Goal: Find specific page/section: Find specific page/section

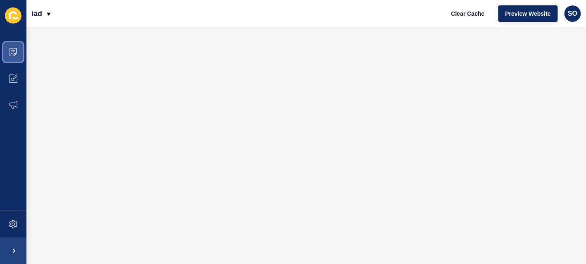
click at [21, 51] on span at bounding box center [13, 52] width 26 height 26
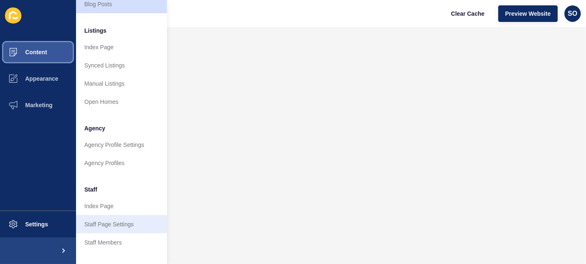
scroll to position [124, 0]
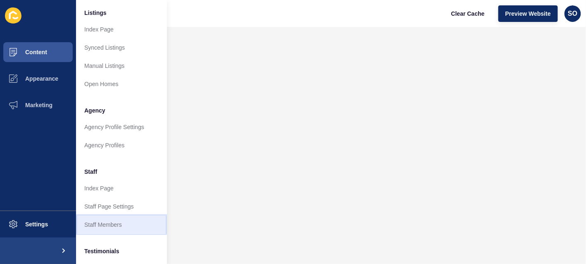
click at [133, 225] on link "Staff Members" at bounding box center [121, 224] width 91 height 18
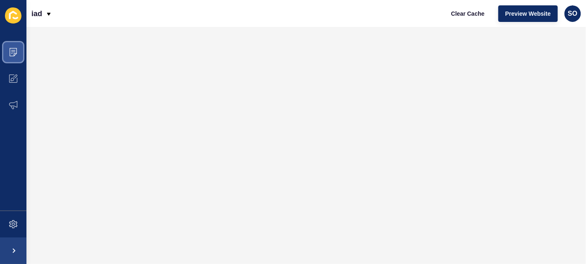
click at [15, 57] on span at bounding box center [13, 52] width 26 height 26
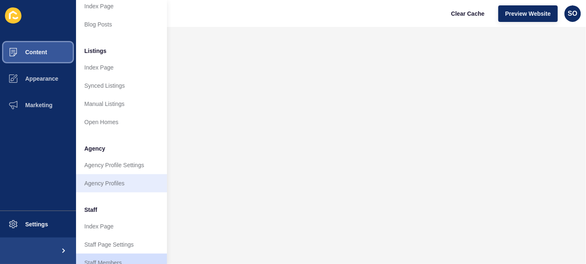
scroll to position [124, 0]
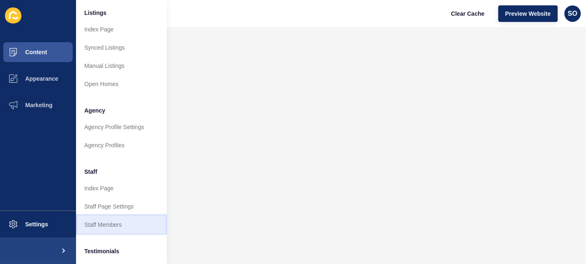
click at [124, 226] on link "Staff Members" at bounding box center [121, 224] width 91 height 18
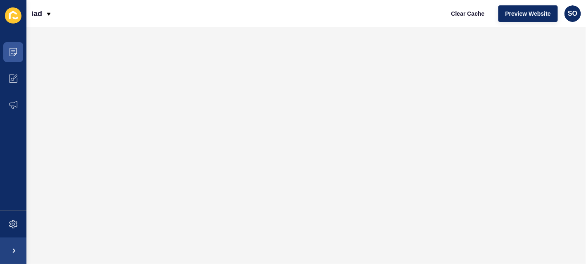
scroll to position [0, 0]
click at [14, 54] on icon at bounding box center [13, 52] width 8 height 8
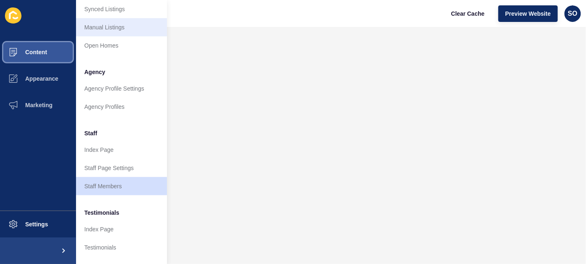
scroll to position [165, 0]
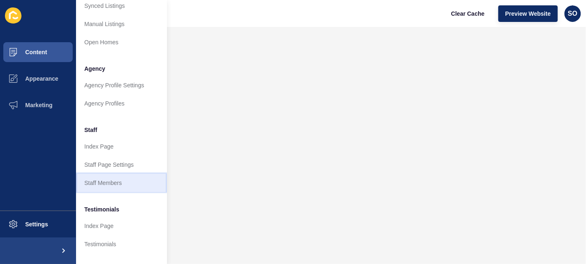
click at [123, 179] on link "Staff Members" at bounding box center [121, 183] width 91 height 18
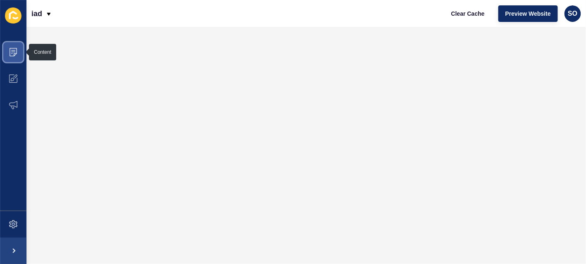
click at [19, 52] on span at bounding box center [13, 52] width 26 height 26
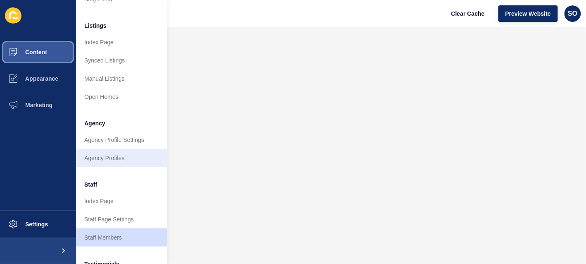
scroll to position [124, 0]
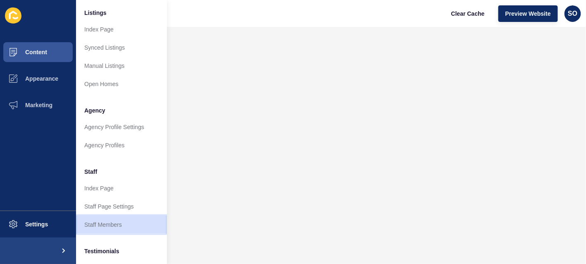
click at [122, 221] on link "Staff Members" at bounding box center [121, 224] width 91 height 18
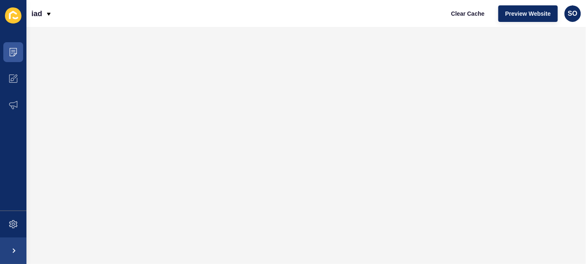
scroll to position [0, 0]
